Goal: Information Seeking & Learning: Learn about a topic

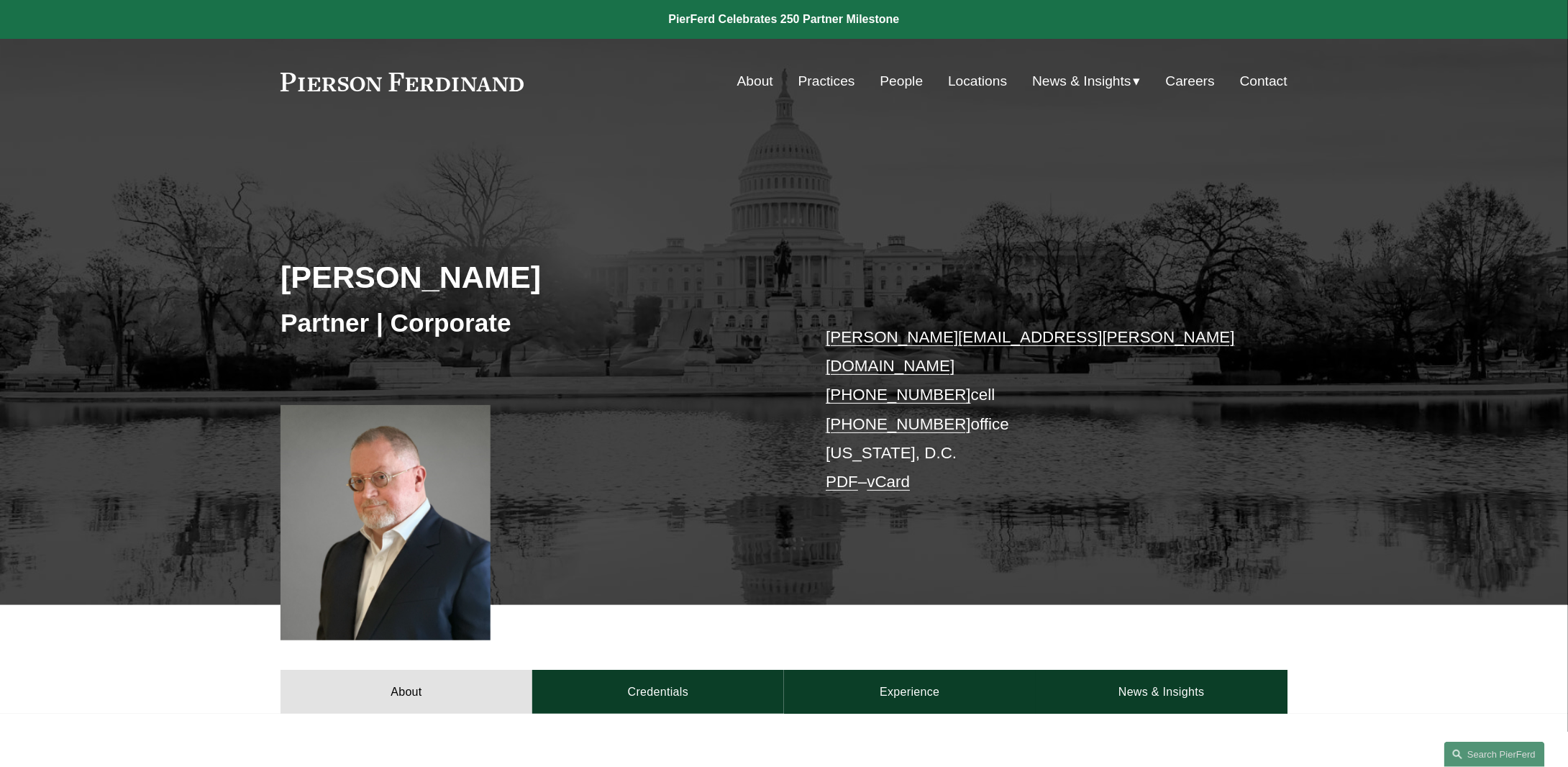
click at [1208, 670] on link "News & Insights" at bounding box center [1161, 691] width 251 height 43
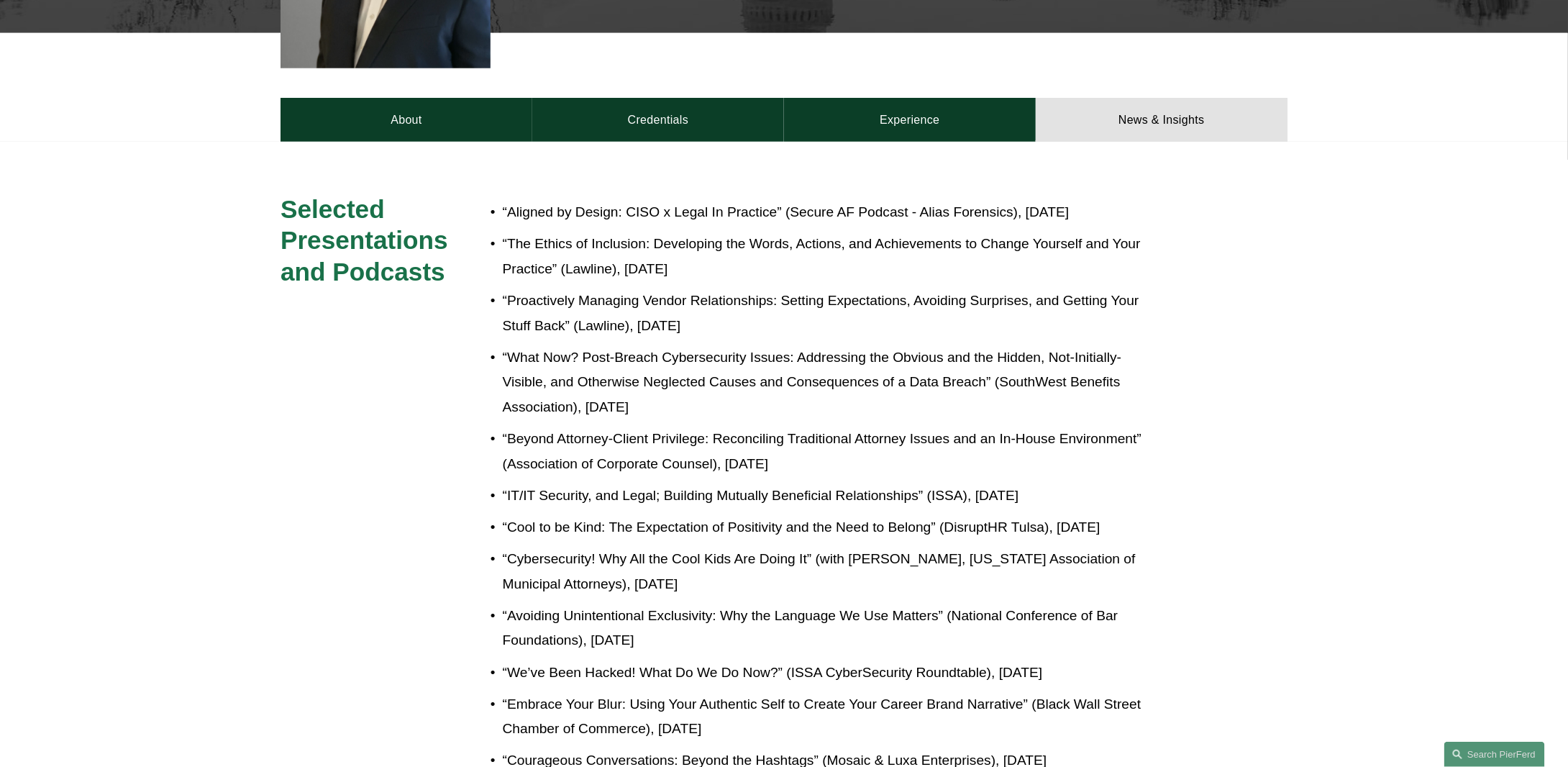
scroll to position [575, 0]
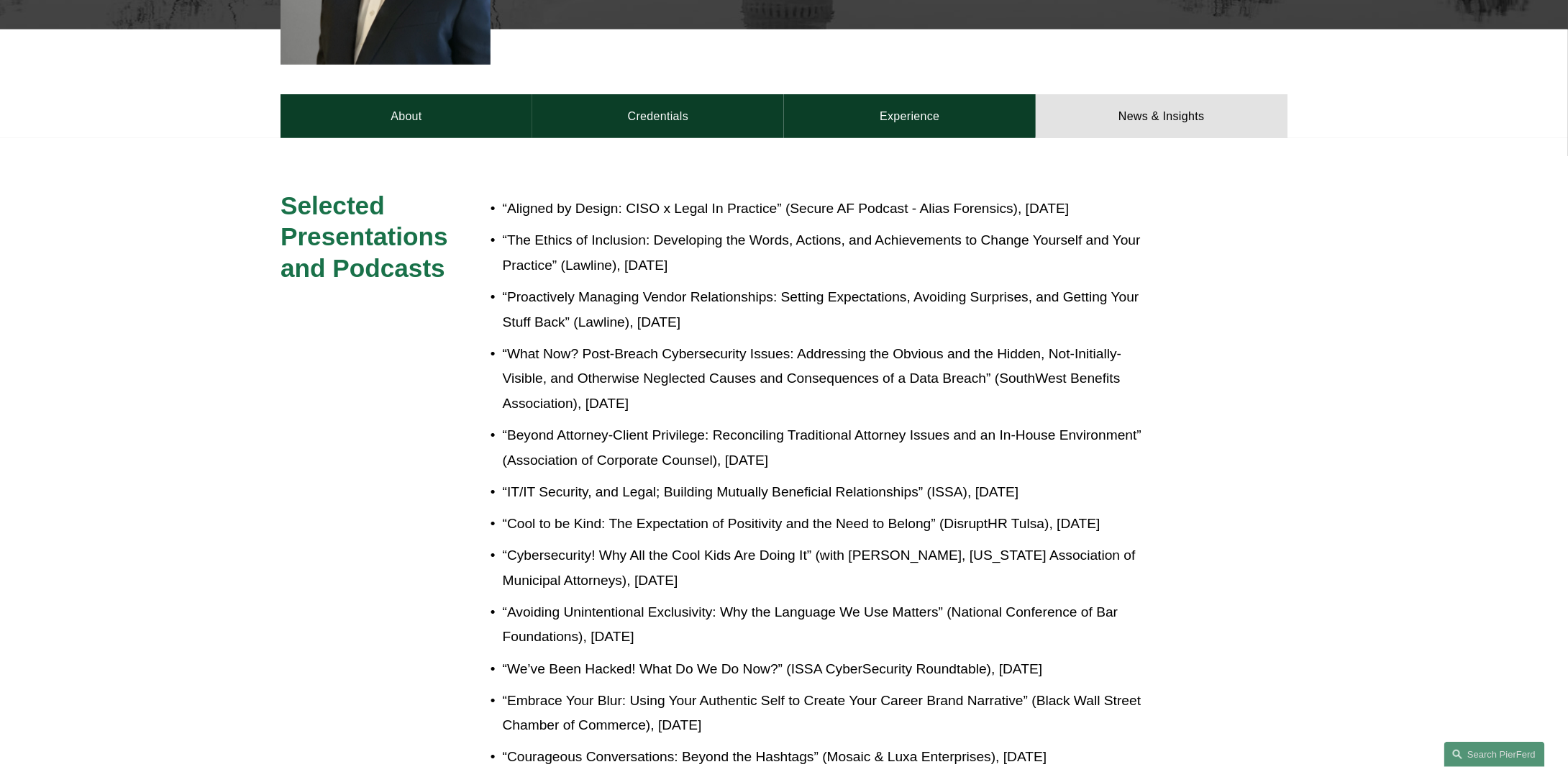
click at [725, 238] on p "“The Ethics of Inclusion: Developing the Words, Actions, and Achievements to Ch…" at bounding box center [831, 253] width 658 height 50
drag, startPoint x: 710, startPoint y: 238, endPoint x: 495, endPoint y: 226, distance: 215.3
click at [503, 228] on p "“The Ethics of Inclusion: Developing the Words, Actions, and Achievements to Ch…" at bounding box center [831, 253] width 658 height 50
copy p "“The Ethics of Inclusion: Developing the Words, Actions, and Achievements to Ch…"
drag, startPoint x: 583, startPoint y: 523, endPoint x: 488, endPoint y: 510, distance: 95.9
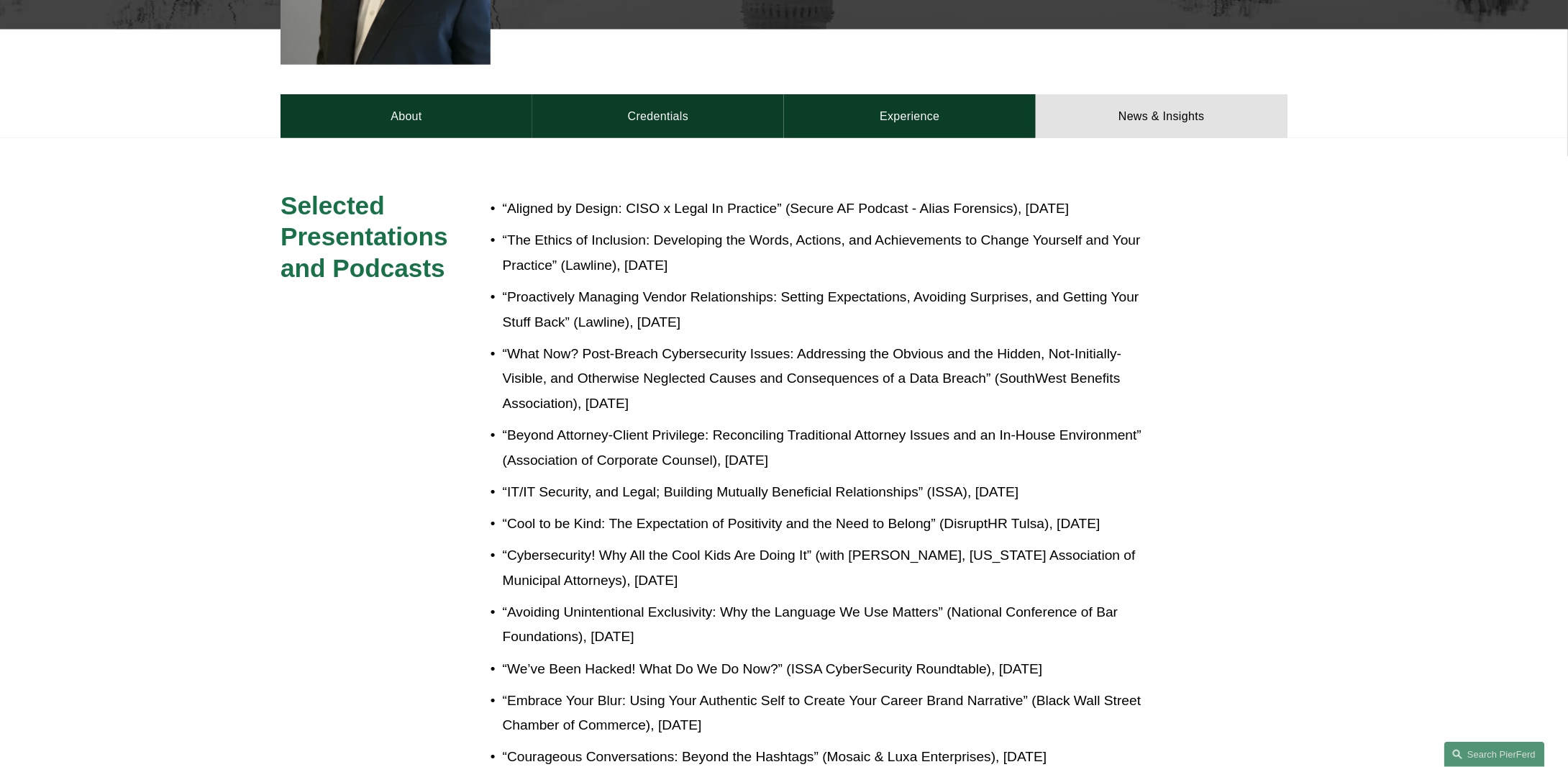
click at [503, 511] on p "“Cool to be Kind: The Expectation of Positivity and the Need to Belong” (Disrup…" at bounding box center [831, 523] width 658 height 25
copy p "“Cool to be Kind: The Expectation of Positivity and the Need to Belong” (Disrup…"
click at [690, 638] on p "“Avoiding Unintentional Exclusivity: Why the Language We Use Matters” (National…" at bounding box center [831, 625] width 658 height 50
drag, startPoint x: 683, startPoint y: 634, endPoint x: 483, endPoint y: 609, distance: 201.6
click at [503, 609] on p "“Avoiding Unintentional Exclusivity: Why the Language We Use Matters” (National…" at bounding box center [831, 625] width 658 height 50
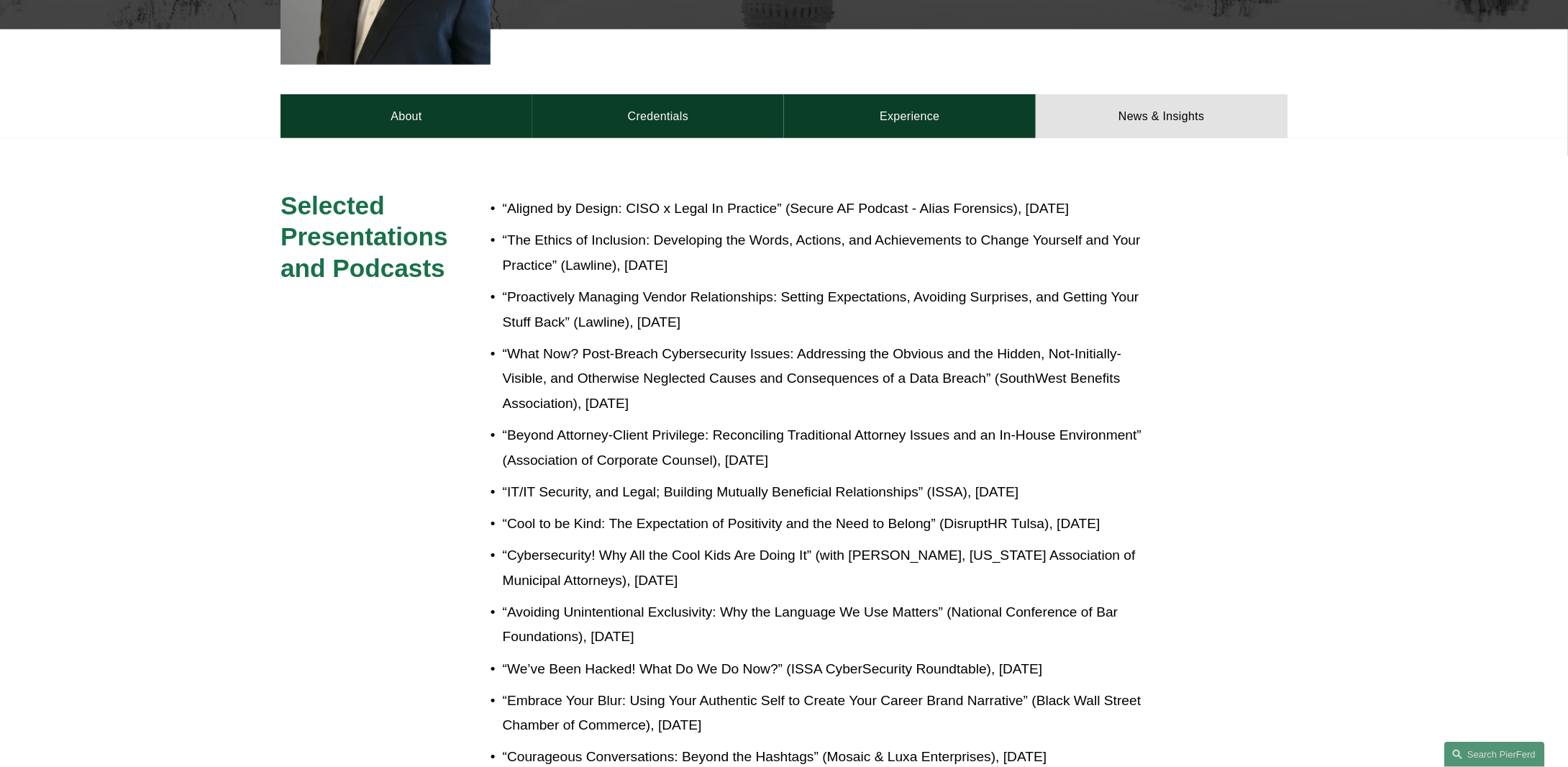
copy p "“Avoiding Unintentional Exclusivity: Why the Language We Use Matters” (National…"
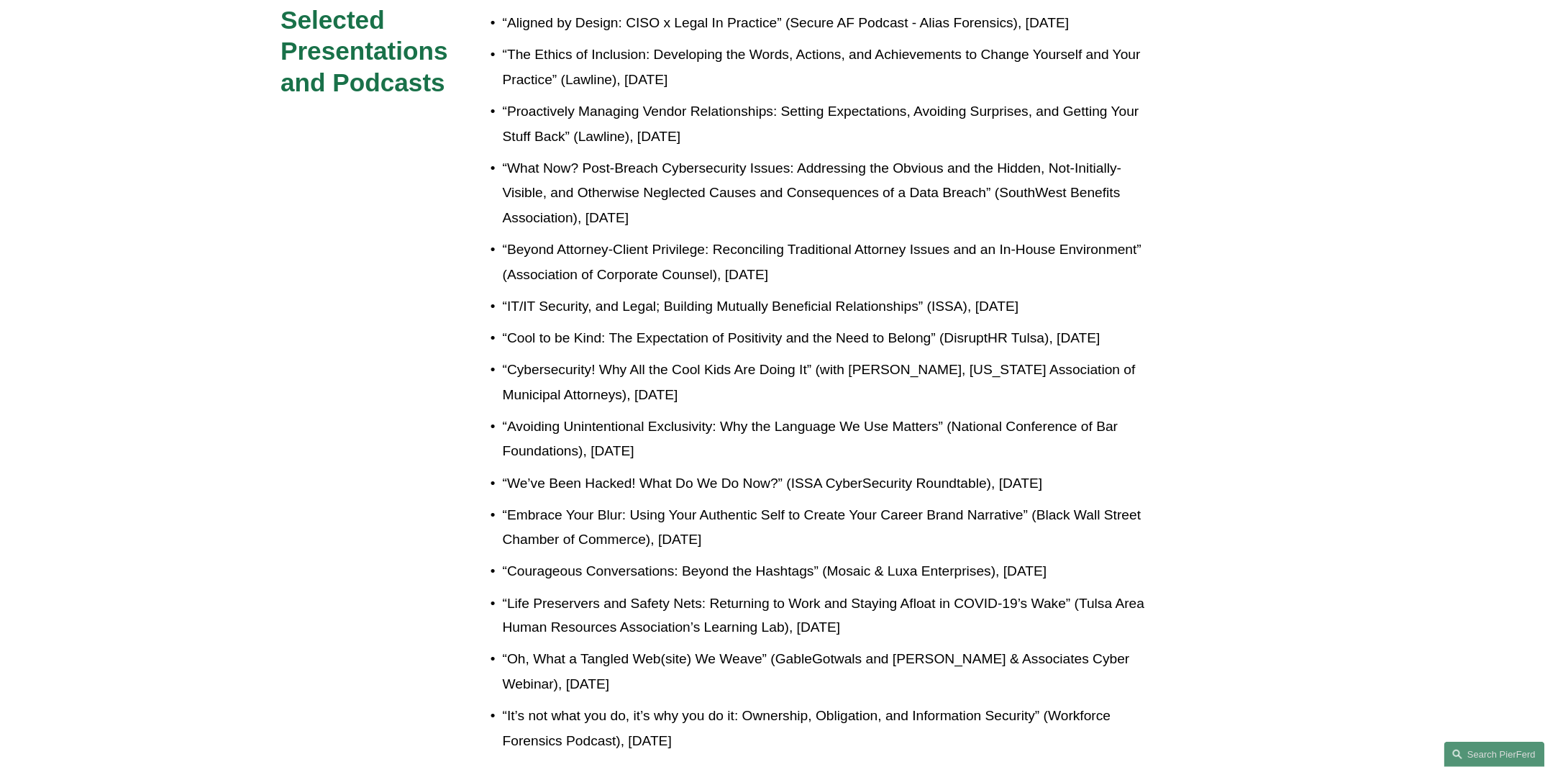
scroll to position [791, 0]
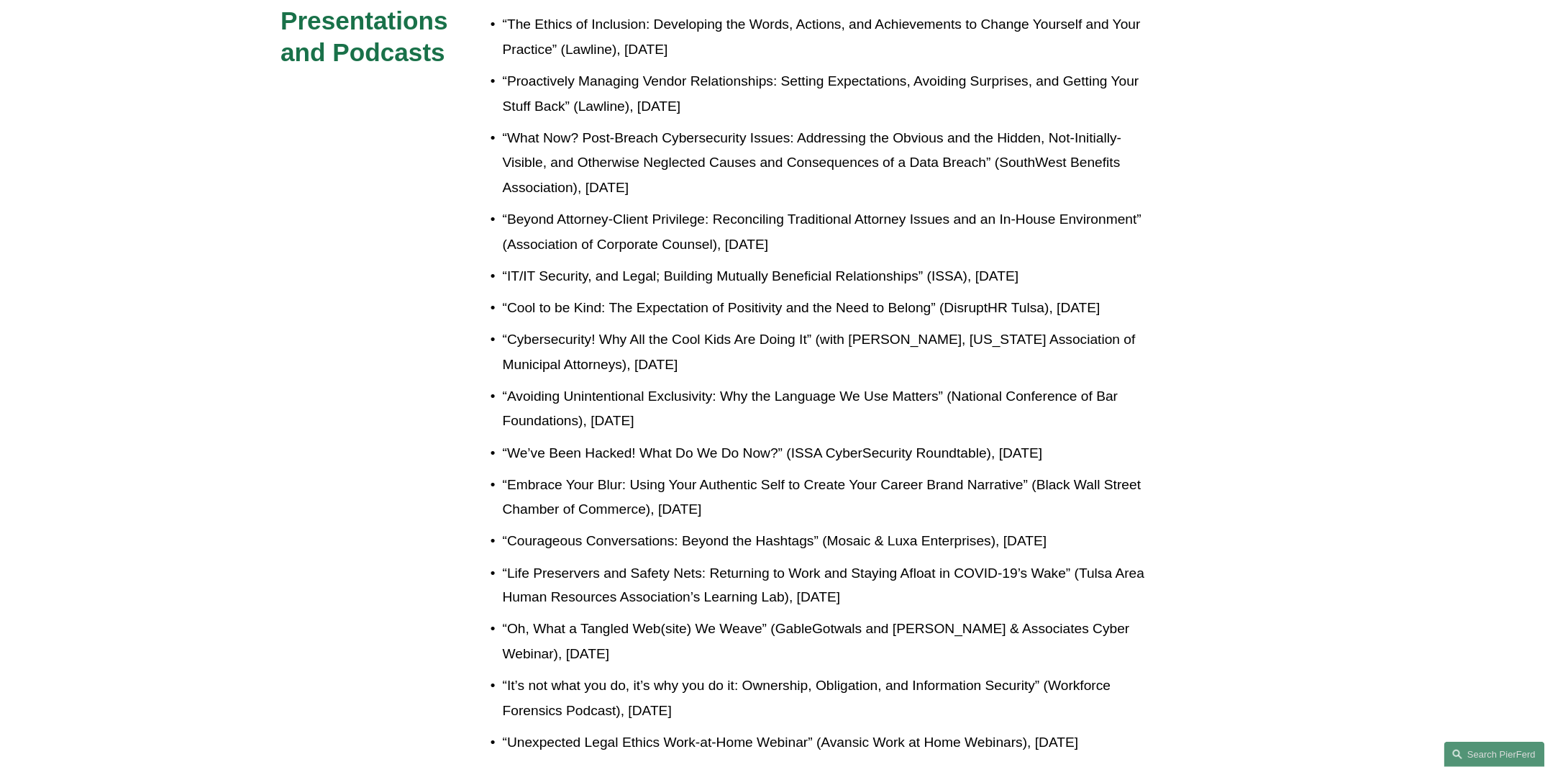
drag, startPoint x: 776, startPoint y: 510, endPoint x: 488, endPoint y: 486, distance: 289.0
click at [503, 486] on p "“Embrace Your Blur: Using Your Authentic Self to Create Your Career Brand Narra…" at bounding box center [831, 498] width 658 height 50
copy p "“Embrace Your Blur: Using Your Authentic Self to Create Your Career Brand Narra…"
drag, startPoint x: 1103, startPoint y: 547, endPoint x: 487, endPoint y: 543, distance: 616.0
click at [503, 543] on p "“Courageous Conversations: Beyond the Hashtags” (Mosaic & Luxa Enterprises), [D…" at bounding box center [831, 541] width 658 height 25
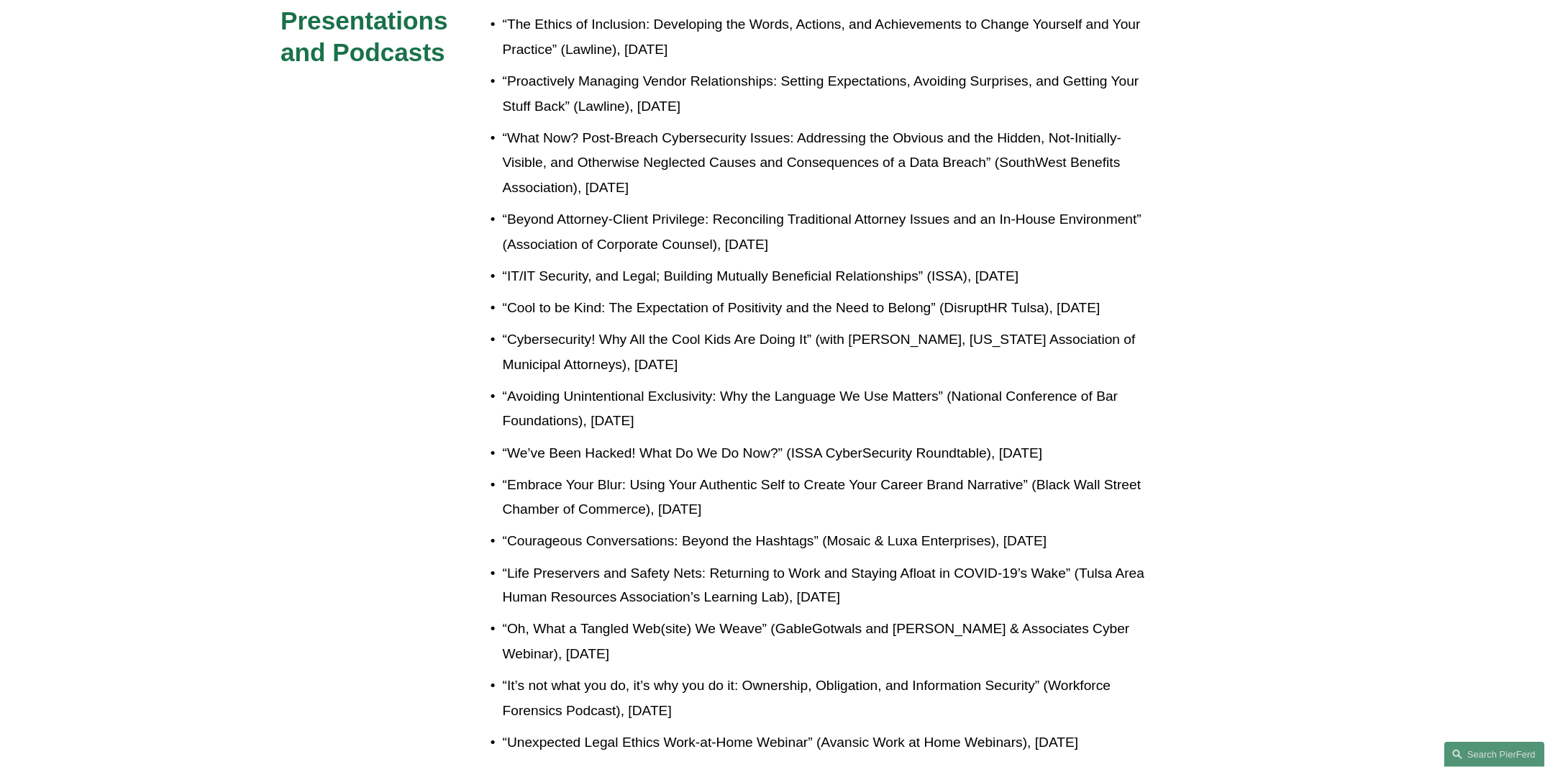
copy p "“Courageous Conversations: Beyond the Hashtags” (Mosaic & Luxa Enterprises), [D…"
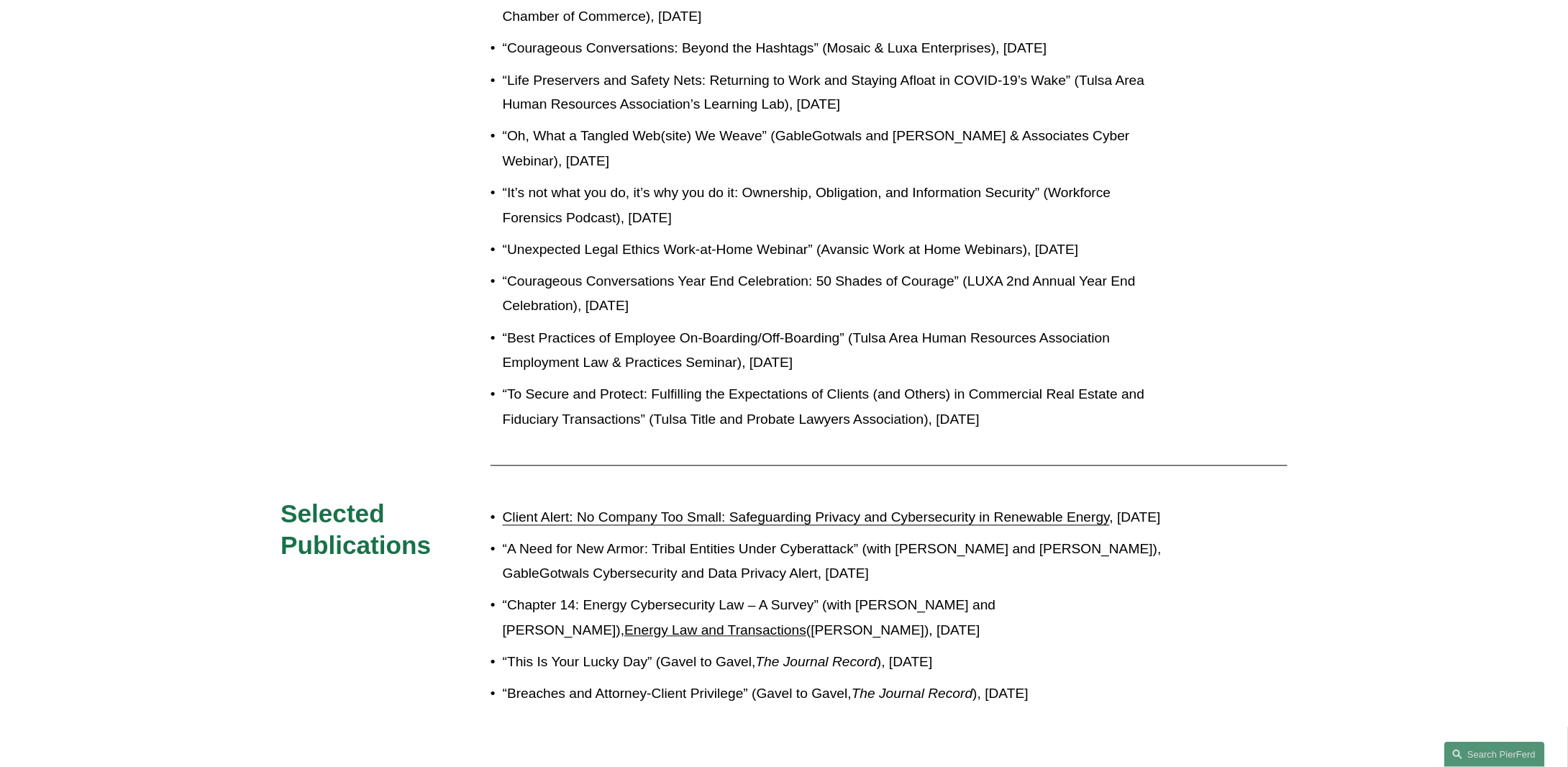
scroll to position [1367, 0]
